Goal: Information Seeking & Learning: Learn about a topic

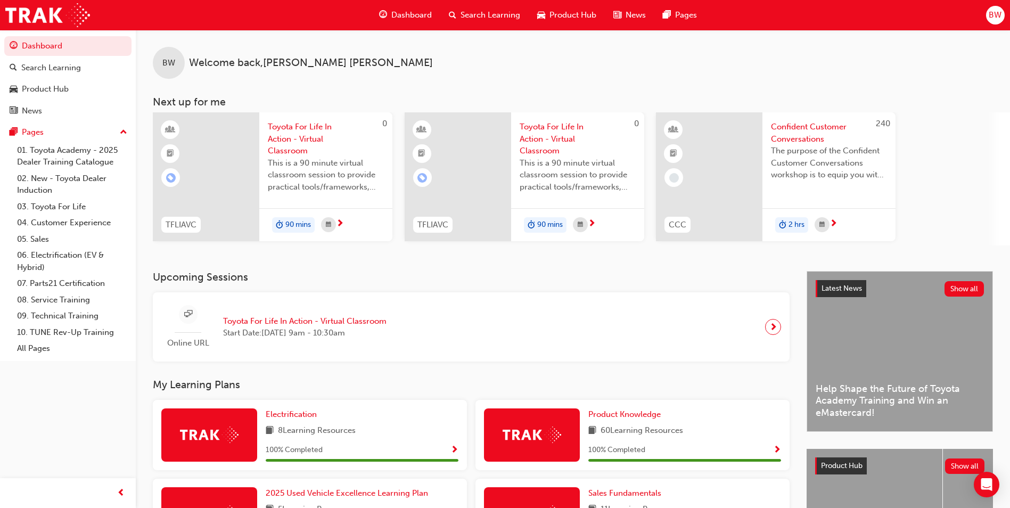
click at [277, 67] on span "Welcome back , [PERSON_NAME]" at bounding box center [311, 63] width 244 height 12
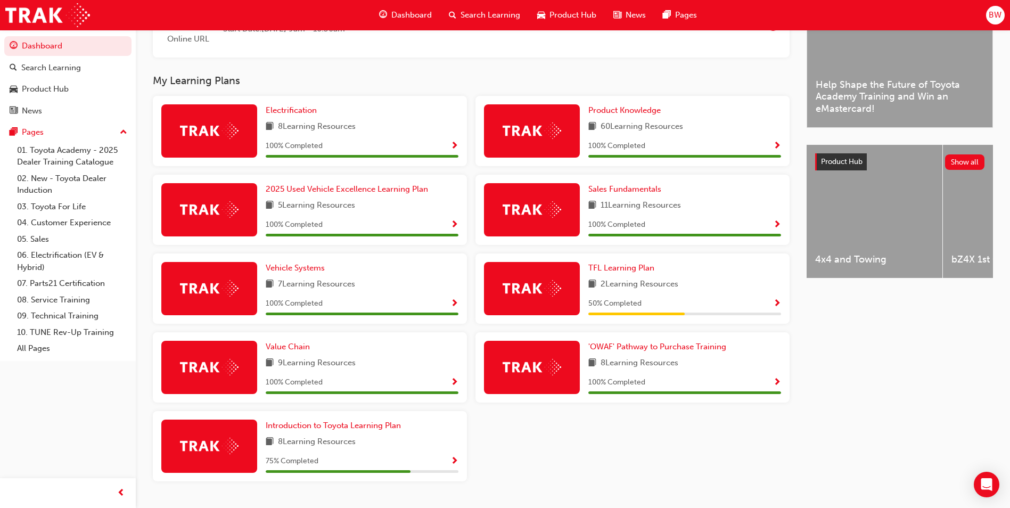
scroll to position [330, 0]
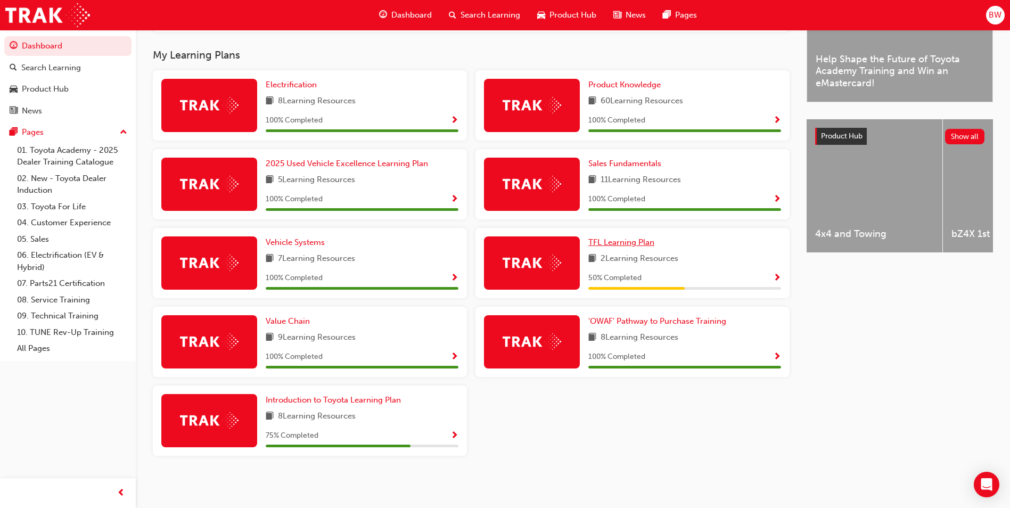
click at [625, 245] on span "TFL Learning Plan" at bounding box center [621, 242] width 66 height 10
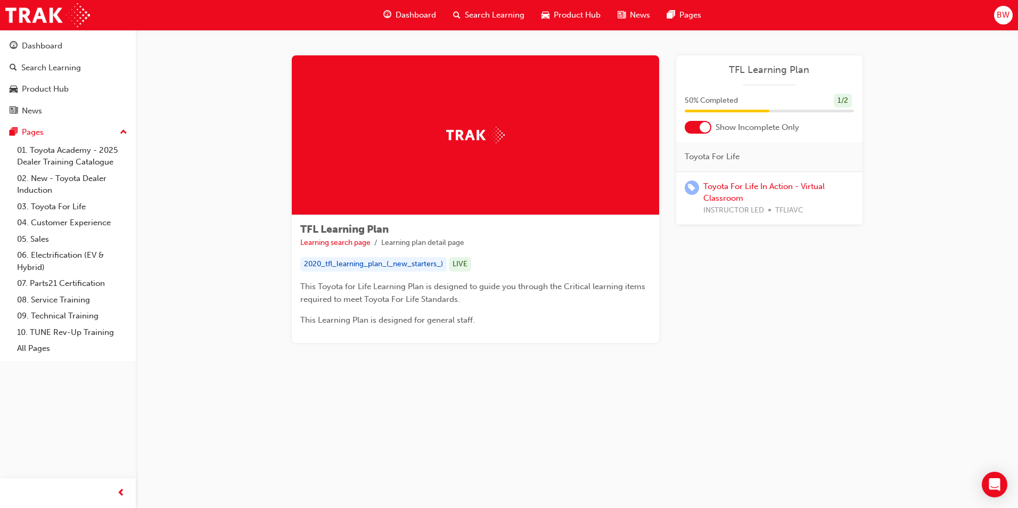
click at [694, 126] on div at bounding box center [698, 127] width 27 height 13
click at [694, 126] on div at bounding box center [691, 127] width 11 height 11
click at [383, 18] on span "guage-icon" at bounding box center [387, 15] width 8 height 13
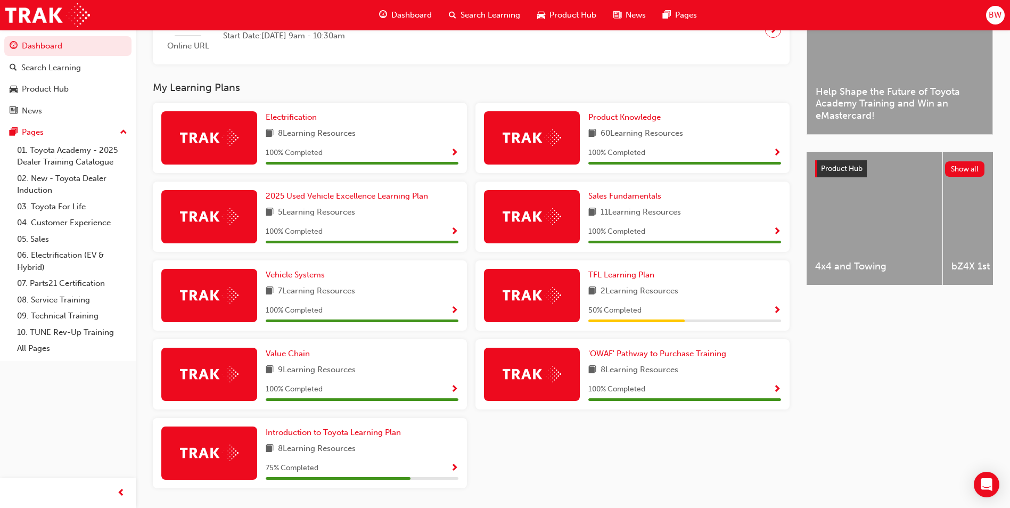
scroll to position [330, 0]
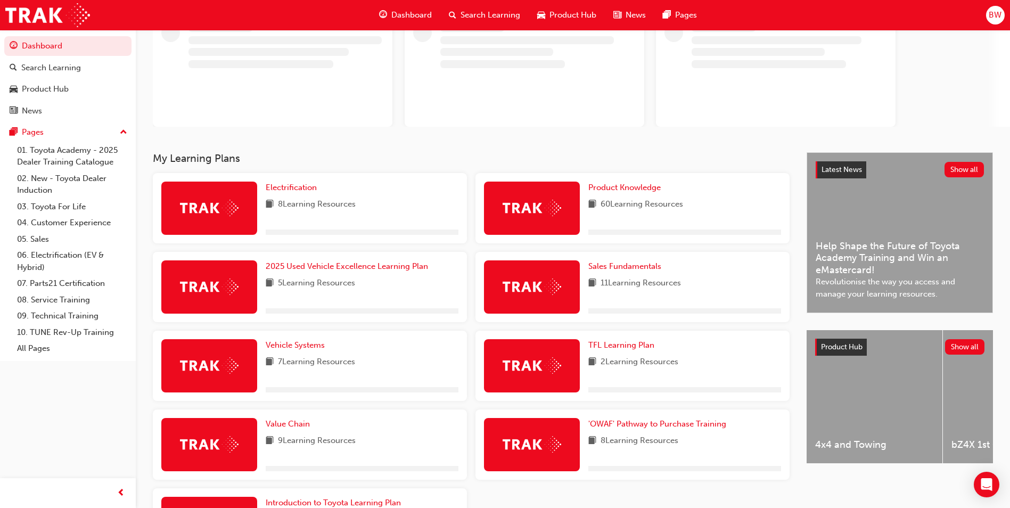
scroll to position [184, 0]
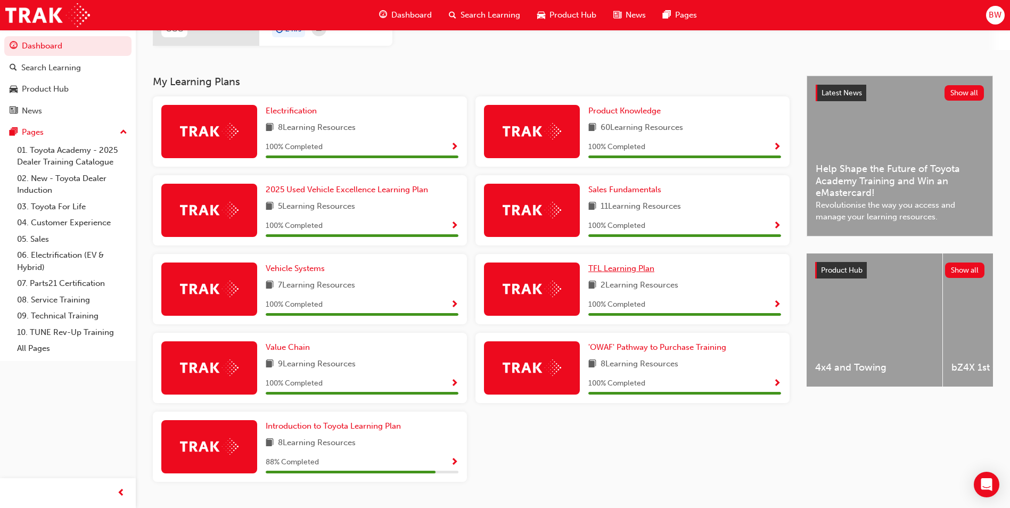
click at [631, 273] on span "TFL Learning Plan" at bounding box center [621, 269] width 66 height 10
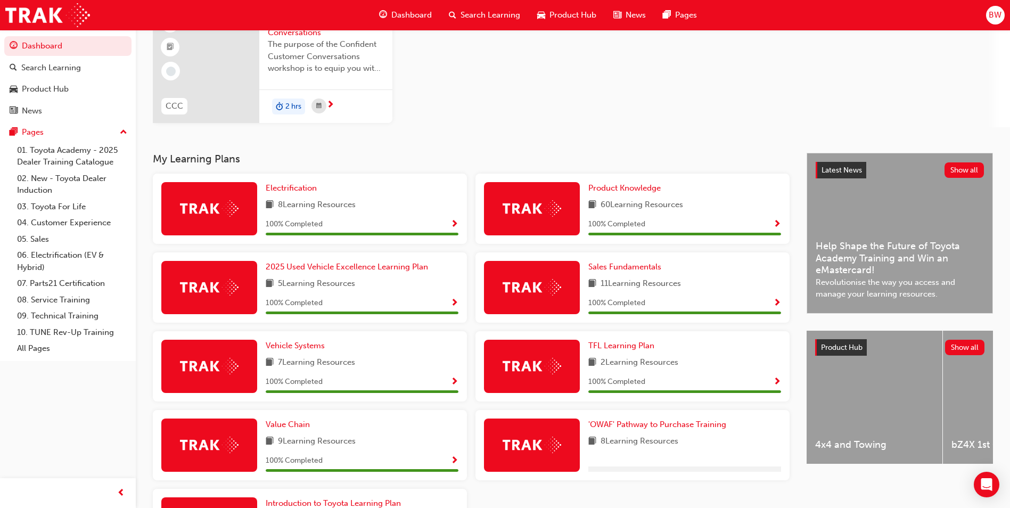
scroll to position [210, 0]
